Goal: Task Accomplishment & Management: Use online tool/utility

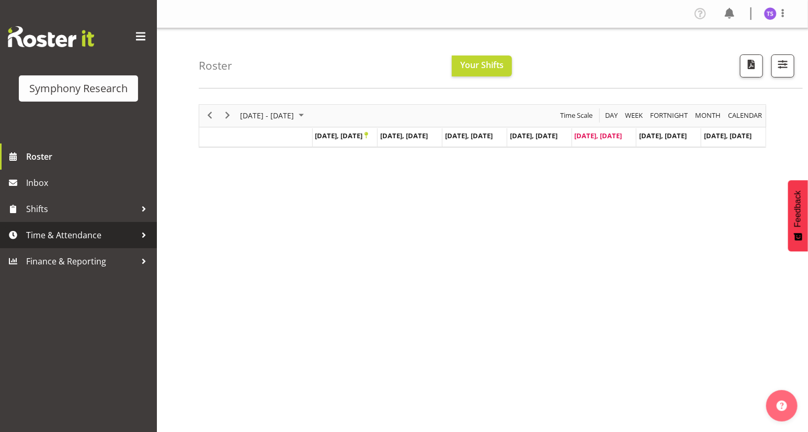
click at [57, 236] on span "Time & Attendance" at bounding box center [81, 235] width 110 height 16
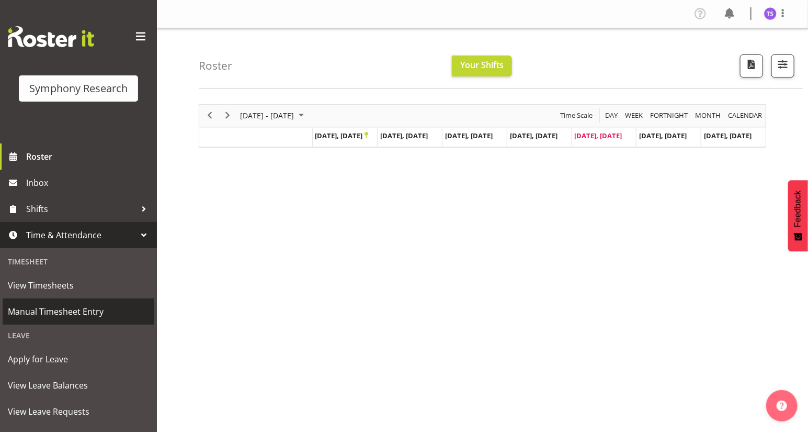
click at [63, 311] on span "Manual Timesheet Entry" at bounding box center [78, 311] width 141 height 16
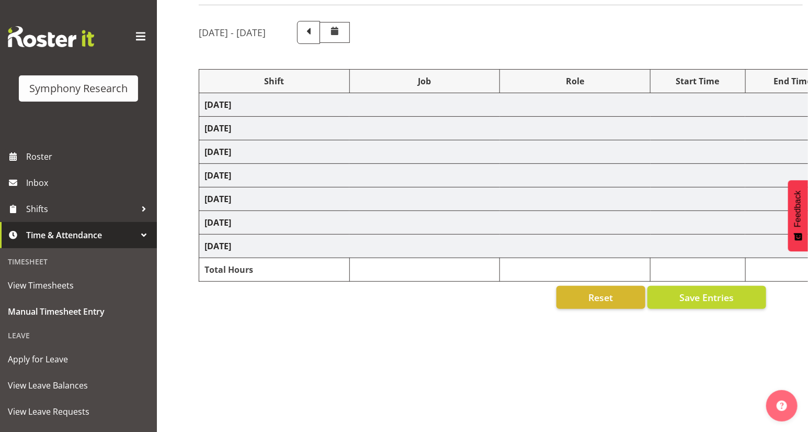
scroll to position [78, 0]
select select "81561"
select select "10587"
select select "47"
select select "81561"
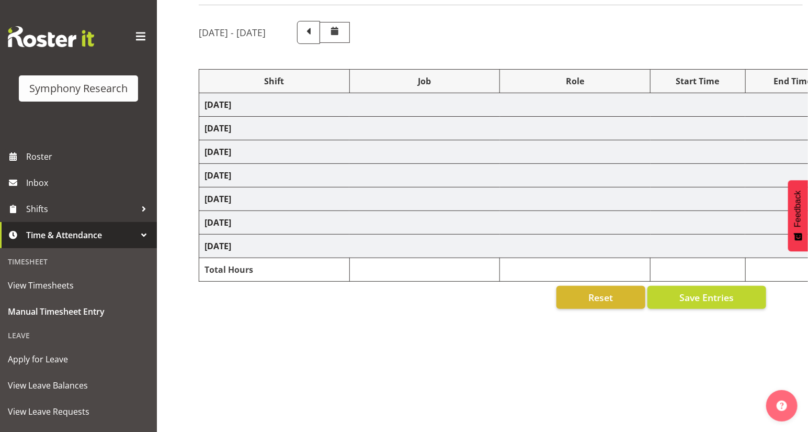
select select "10587"
select select "47"
select select "81561"
select select "10587"
select select "47"
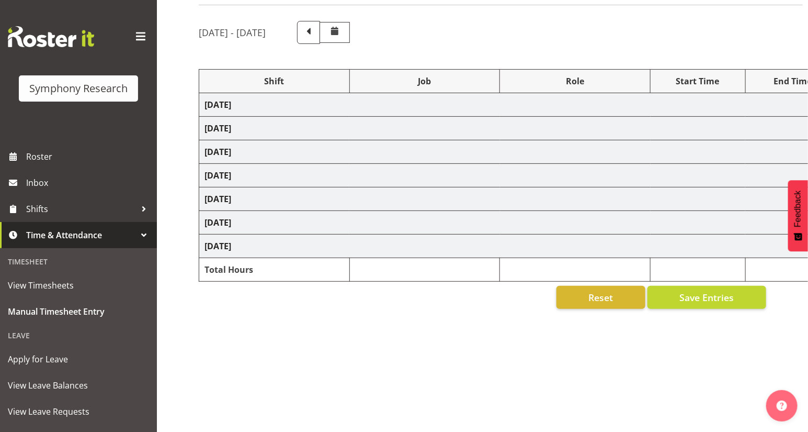
select select "81561"
select select "10587"
select select "47"
select select "41319"
select select "10527"
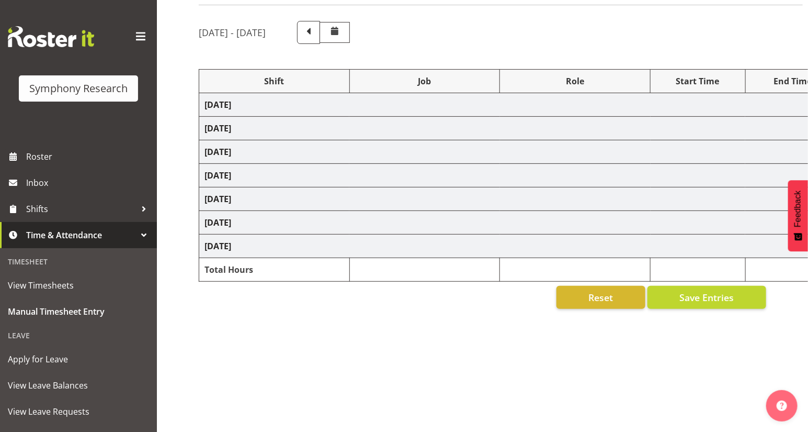
select select "47"
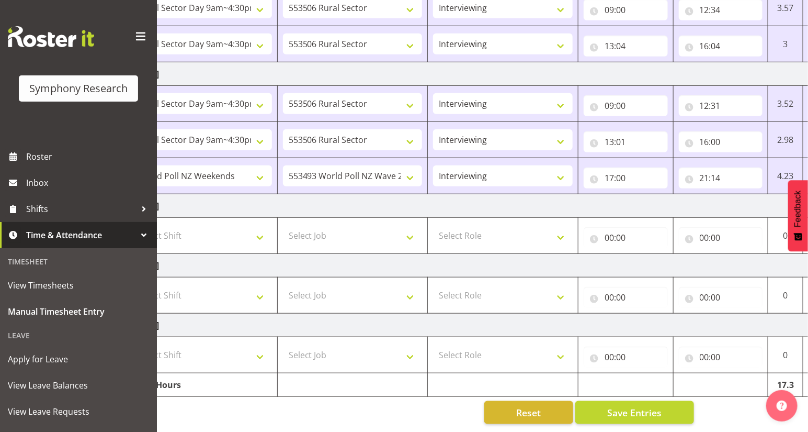
scroll to position [0, 122]
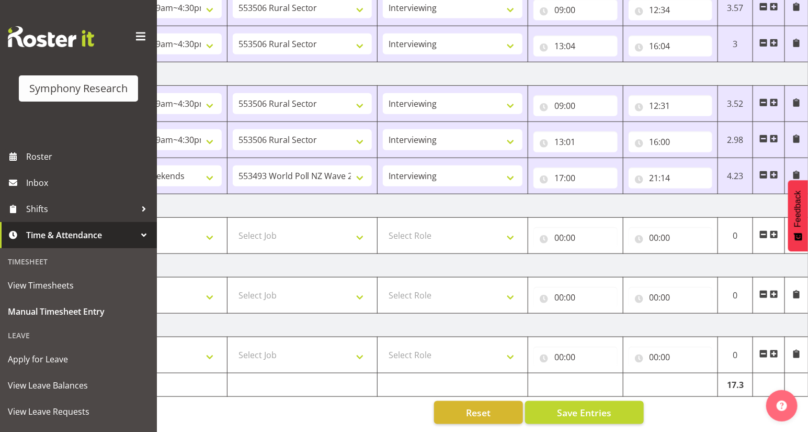
drag, startPoint x: 729, startPoint y: 425, endPoint x: 489, endPoint y: 196, distance: 331.5
click at [489, 196] on td "[DATE]" at bounding box center [443, 206] width 732 height 24
